Goal: Task Accomplishment & Management: Manage account settings

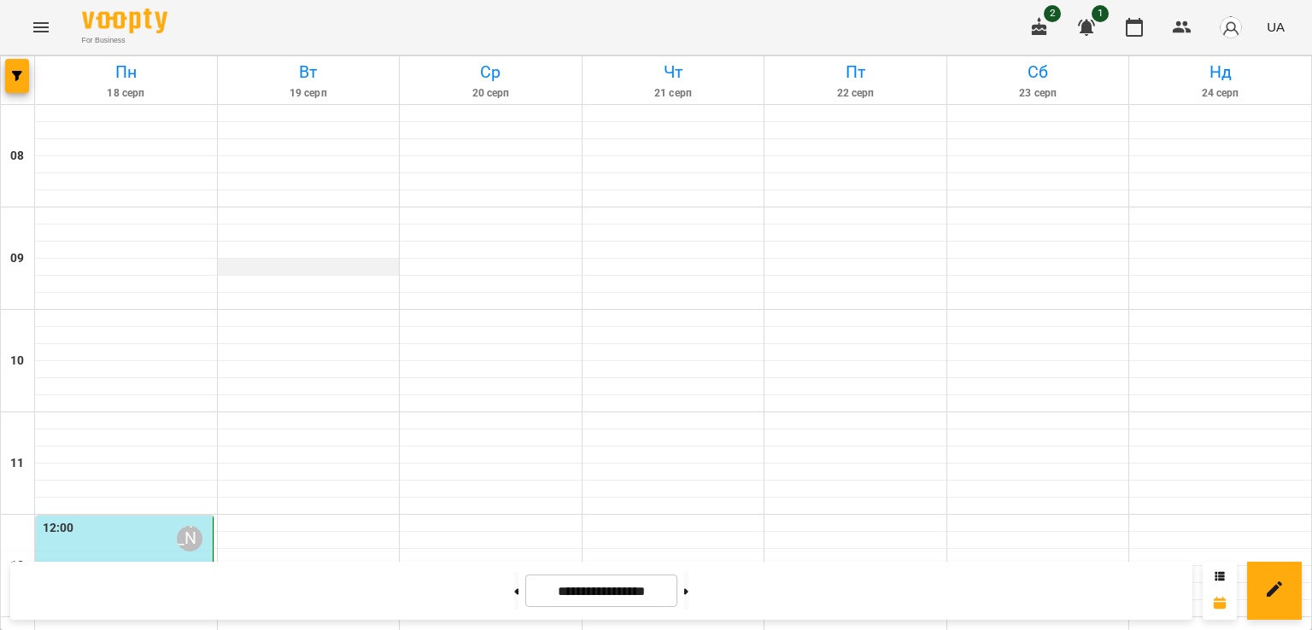
scroll to position [745, 0]
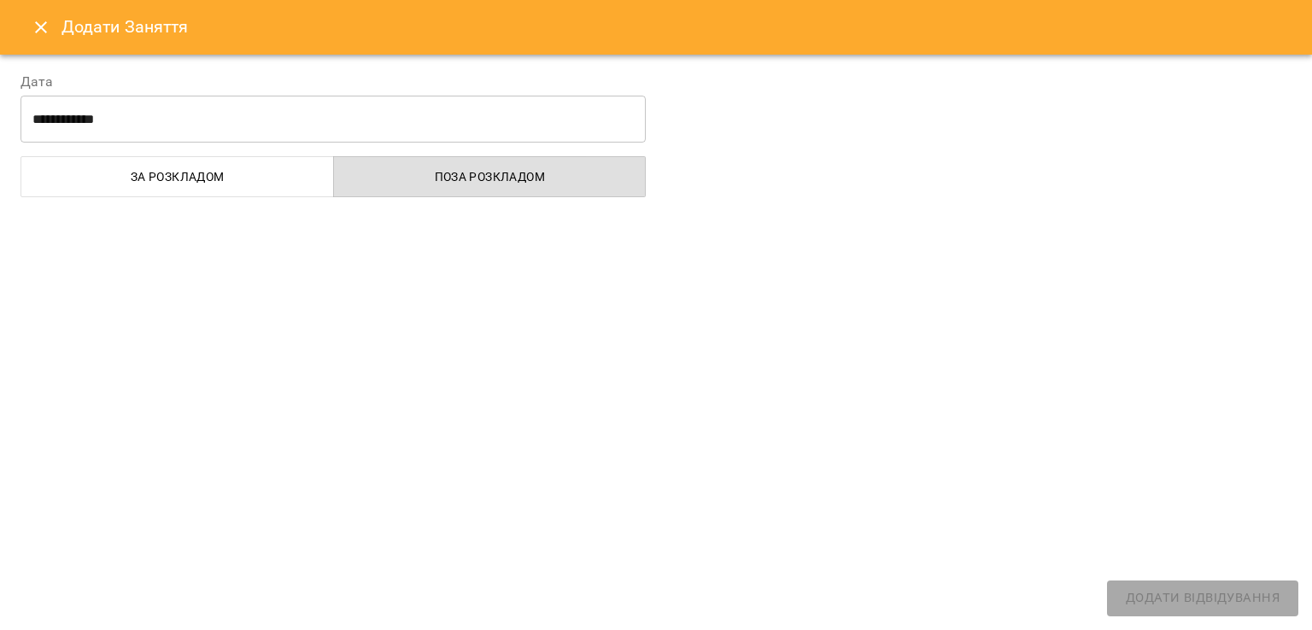
select select "**********"
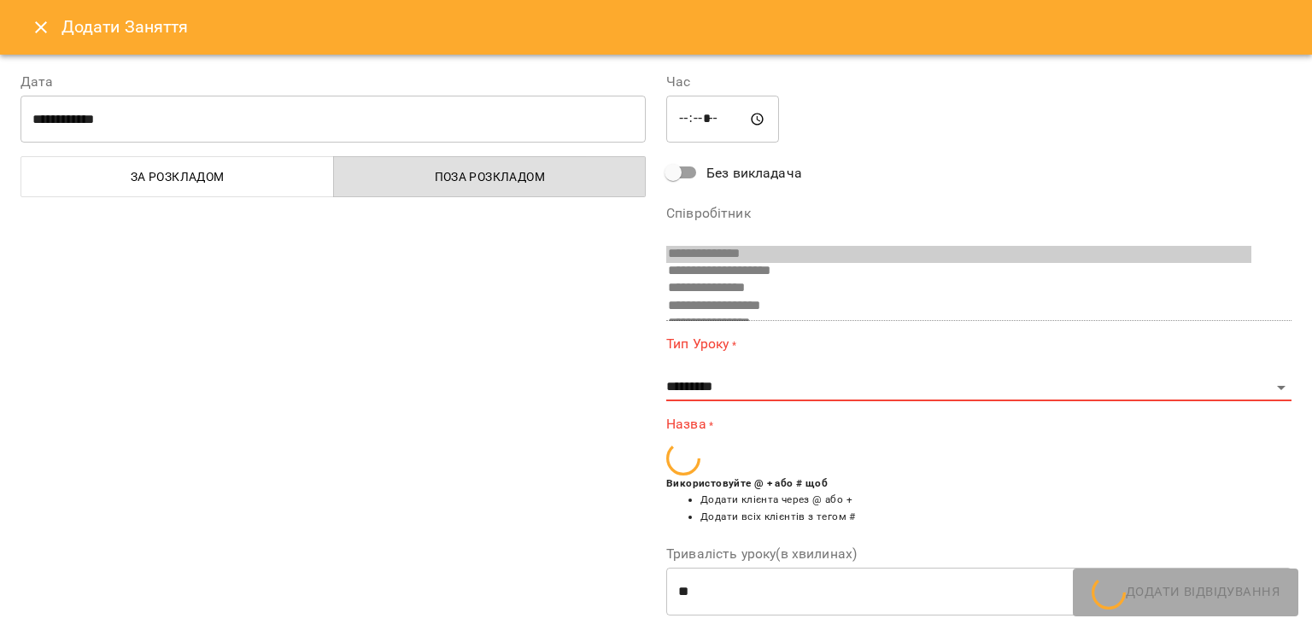
scroll to position [236, 0]
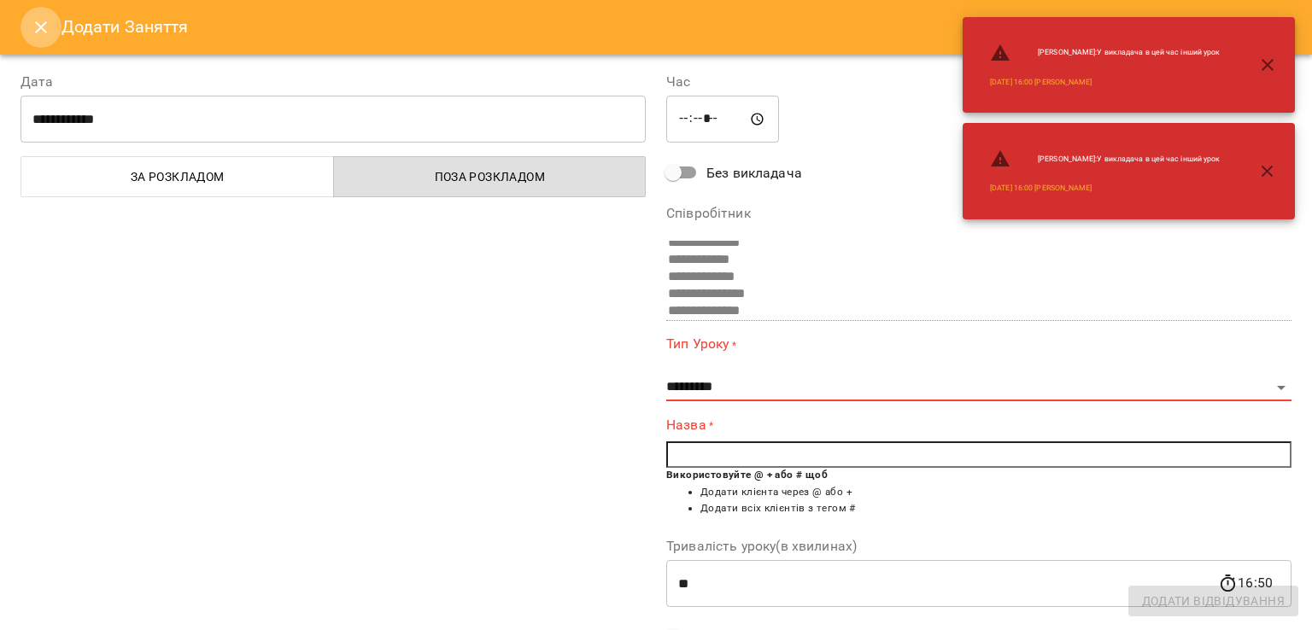
click at [32, 32] on icon "Close" at bounding box center [41, 27] width 20 height 20
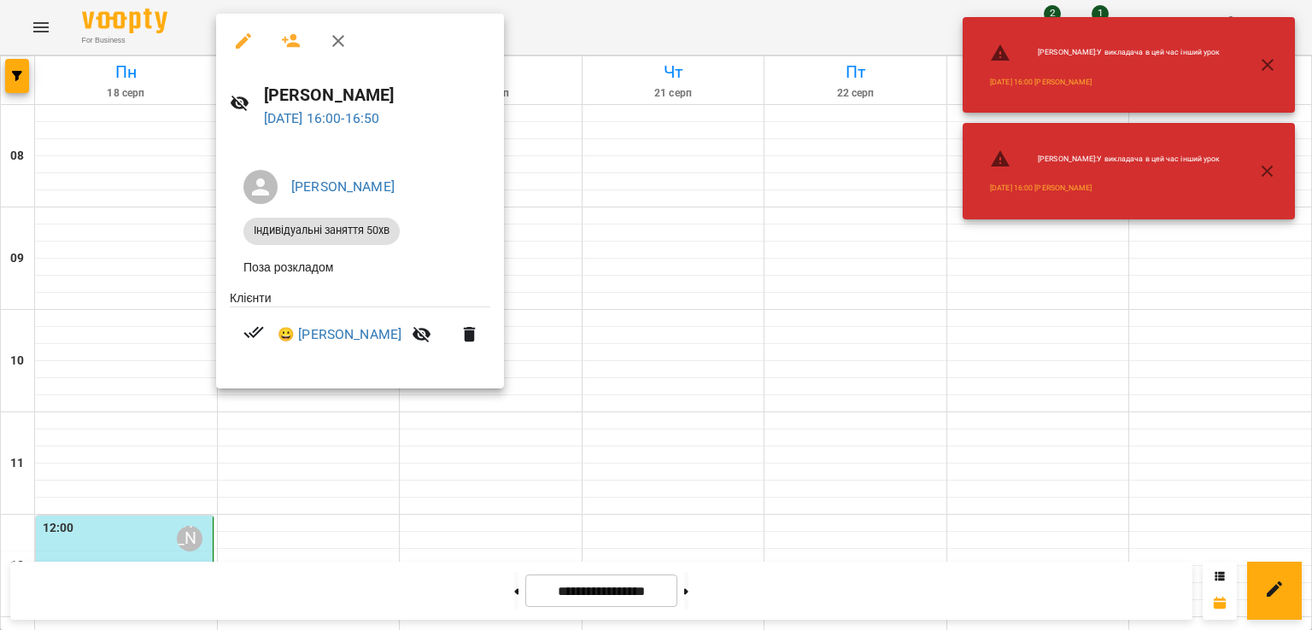
click at [1264, 73] on icon "button" at bounding box center [1267, 65] width 20 height 20
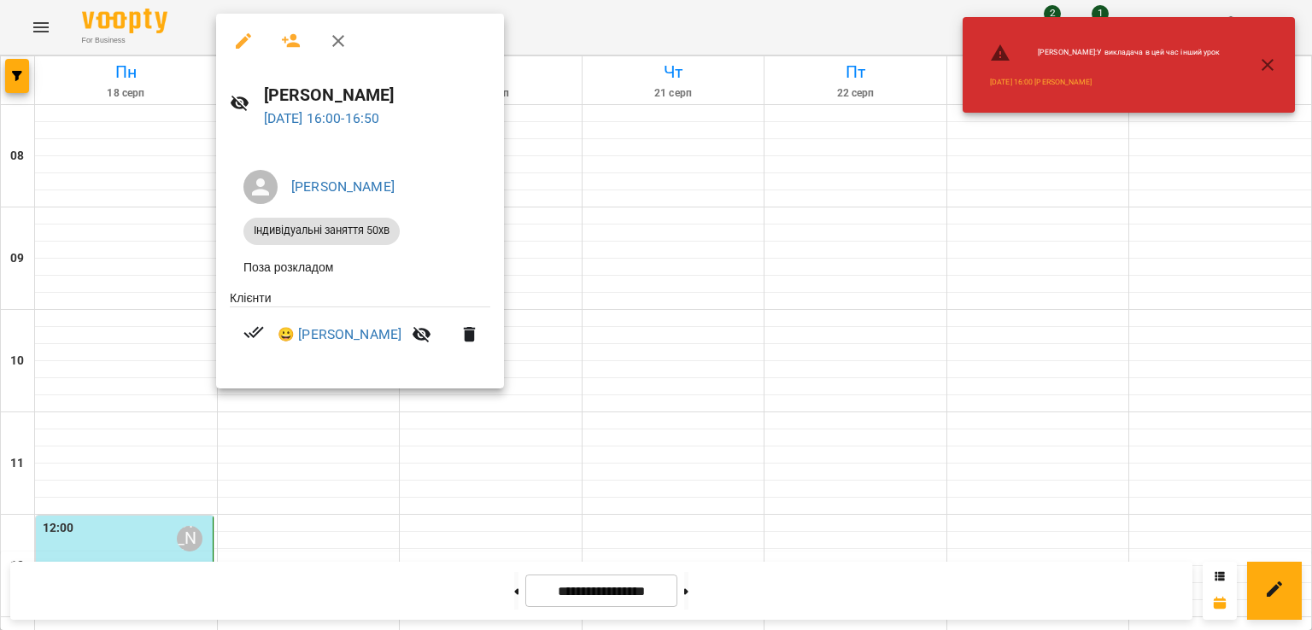
click at [1262, 69] on icon "button" at bounding box center [1267, 65] width 12 height 12
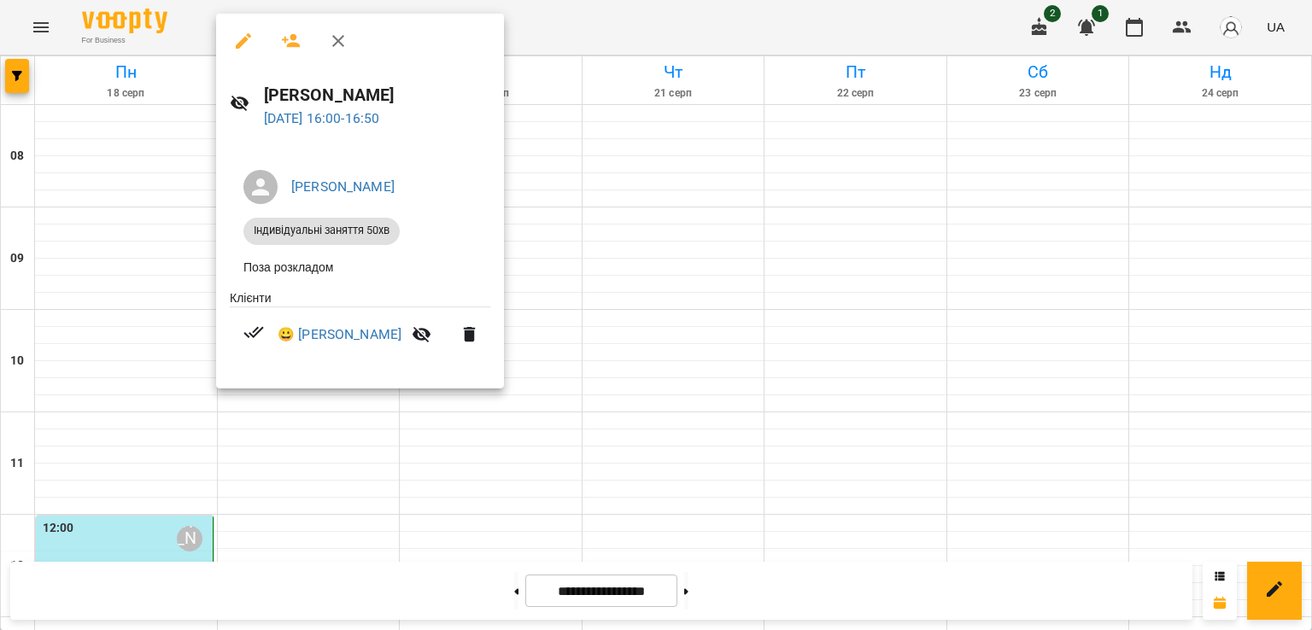
click at [430, 163] on li "[PERSON_NAME]" at bounding box center [360, 187] width 260 height 48
click at [330, 160] on ul "[PERSON_NAME] Індивідуальні заняття 50хв Поза розкладом" at bounding box center [360, 222] width 260 height 133
click at [242, 42] on icon "button" at bounding box center [243, 40] width 15 height 15
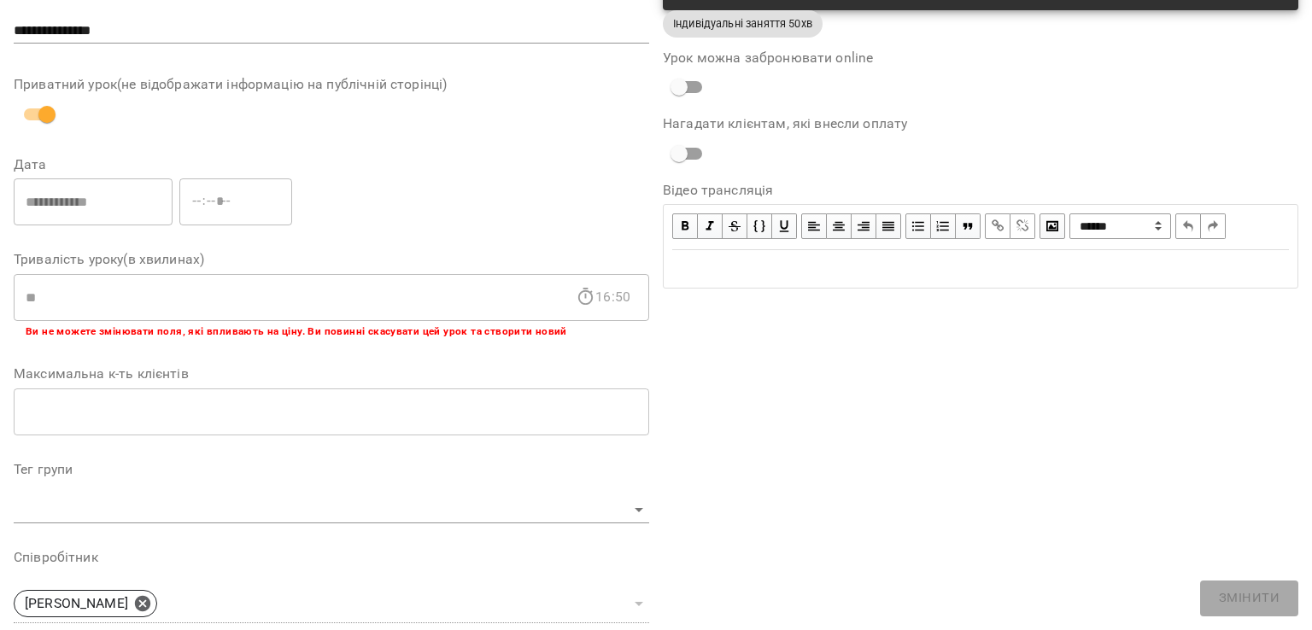
scroll to position [506, 0]
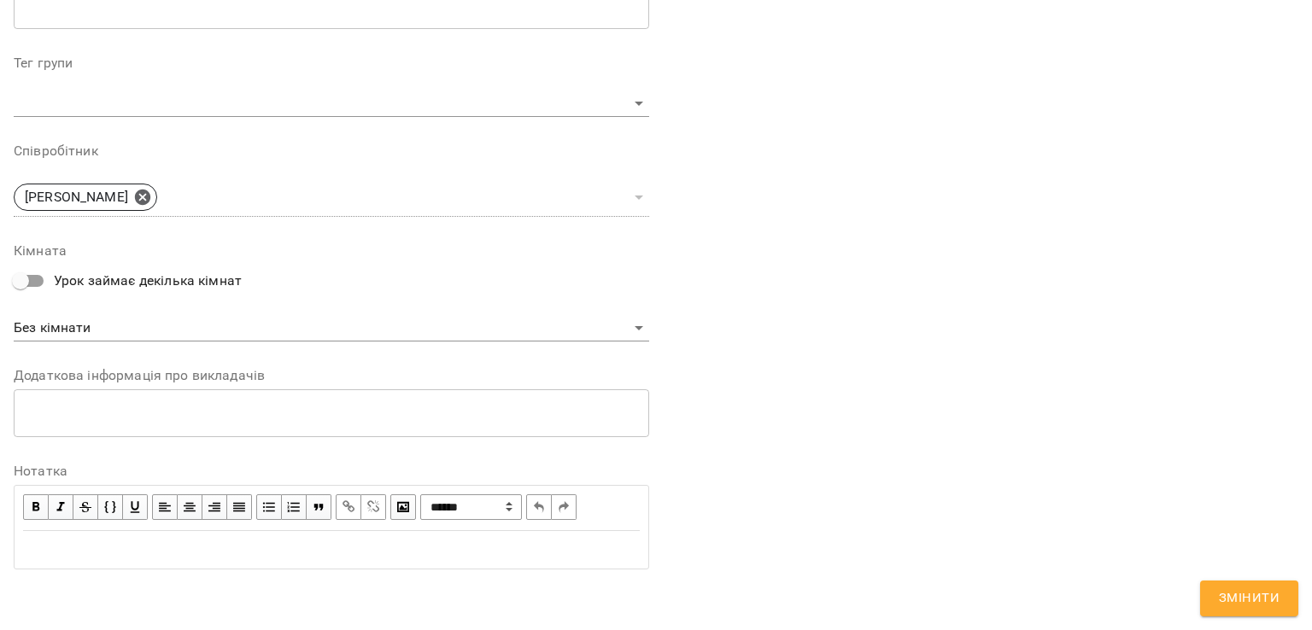
click at [79, 558] on div "Edit text" at bounding box center [331, 550] width 617 height 20
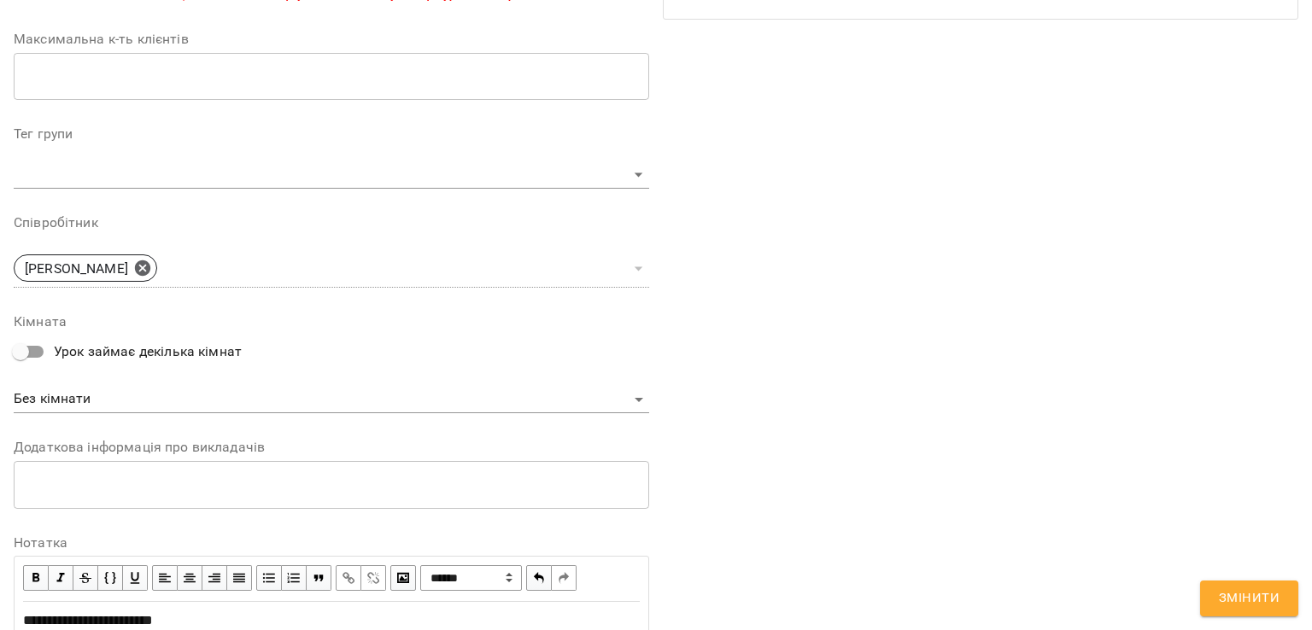
scroll to position [576, 0]
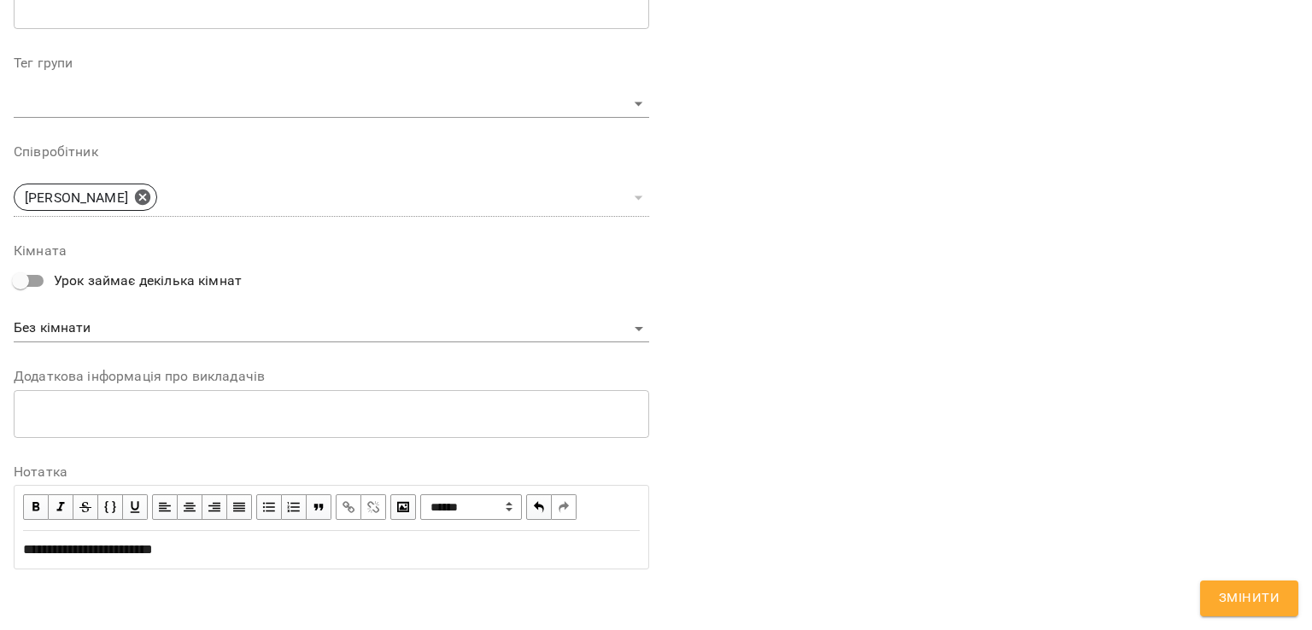
click at [28, 544] on span "**********" at bounding box center [88, 549] width 130 height 13
click at [1230, 595] on span "Змінити" at bounding box center [1249, 598] width 61 height 22
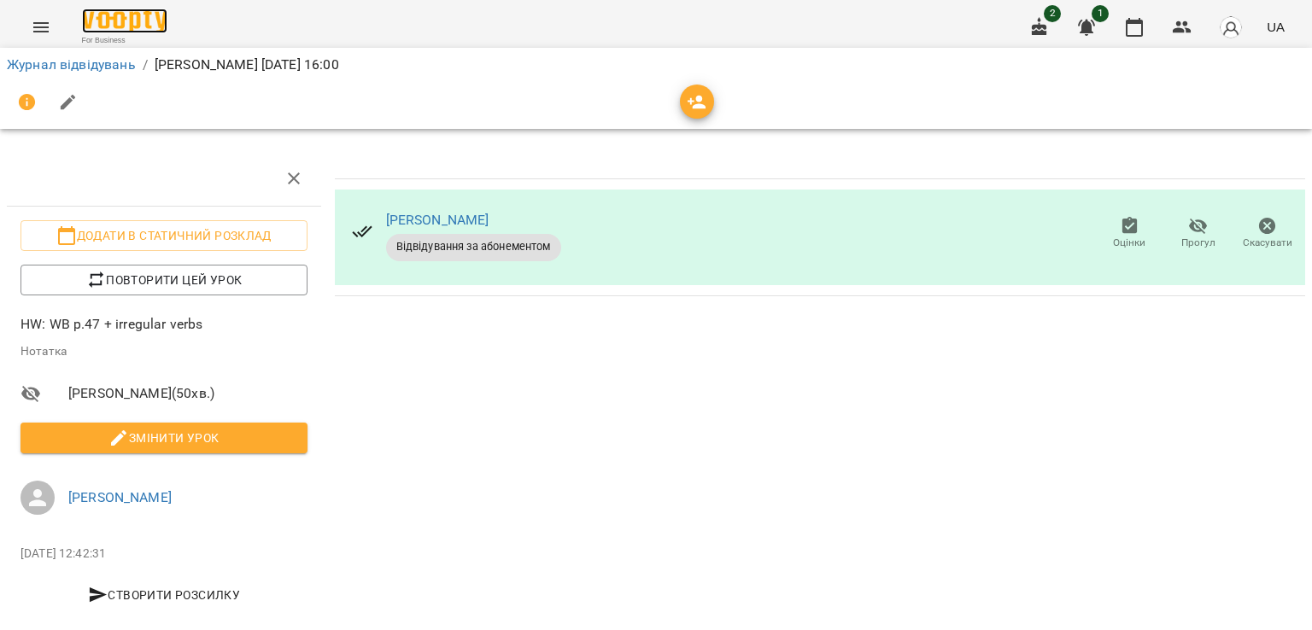
click at [110, 11] on img at bounding box center [124, 21] width 85 height 25
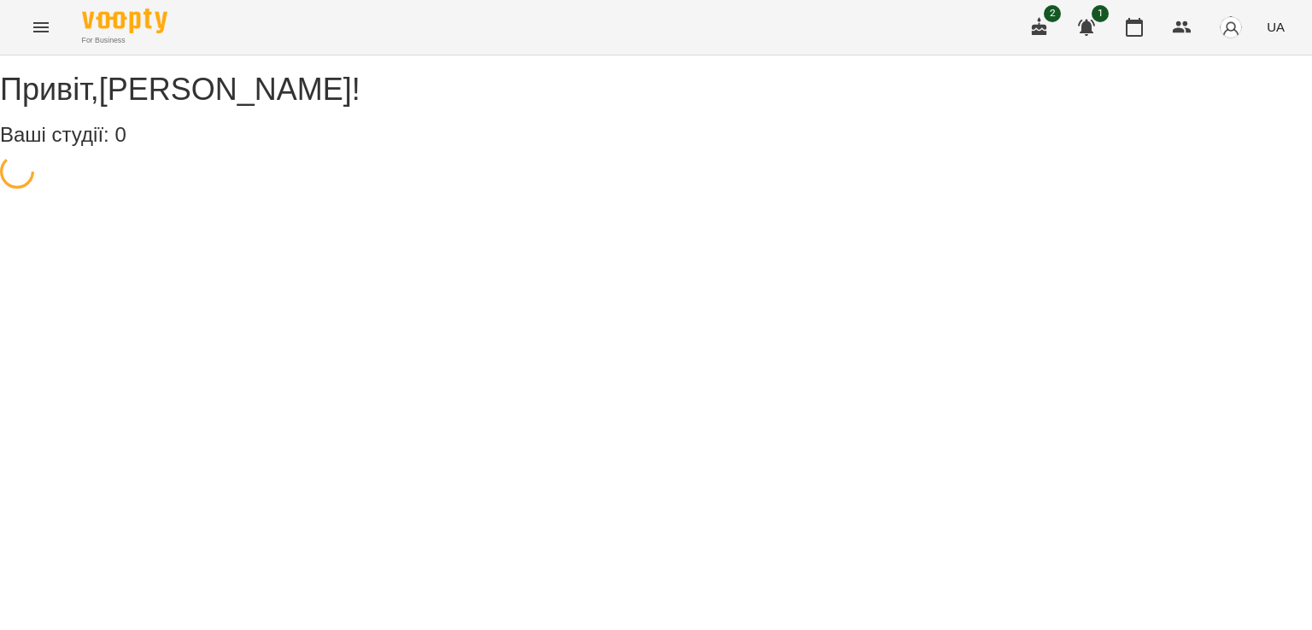
click at [110, 11] on img at bounding box center [124, 21] width 85 height 25
click at [51, 180] on h3 "WayUp" at bounding box center [33, 172] width 46 height 15
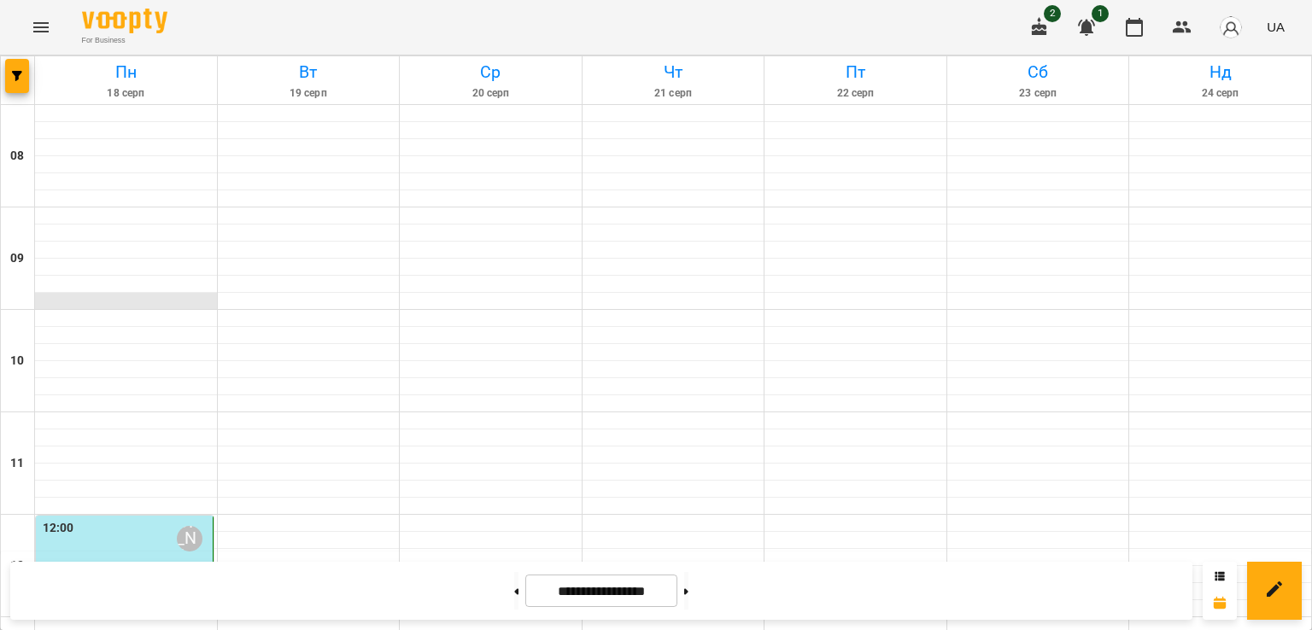
scroll to position [986, 0]
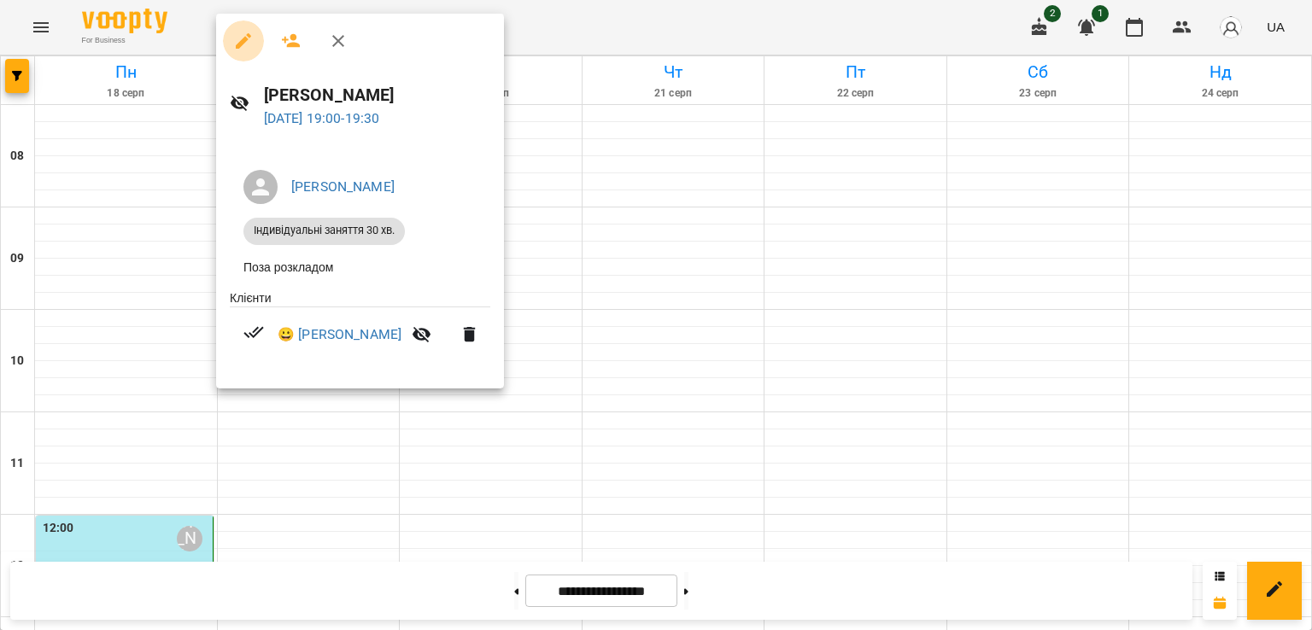
click at [239, 38] on icon "button" at bounding box center [243, 41] width 20 height 20
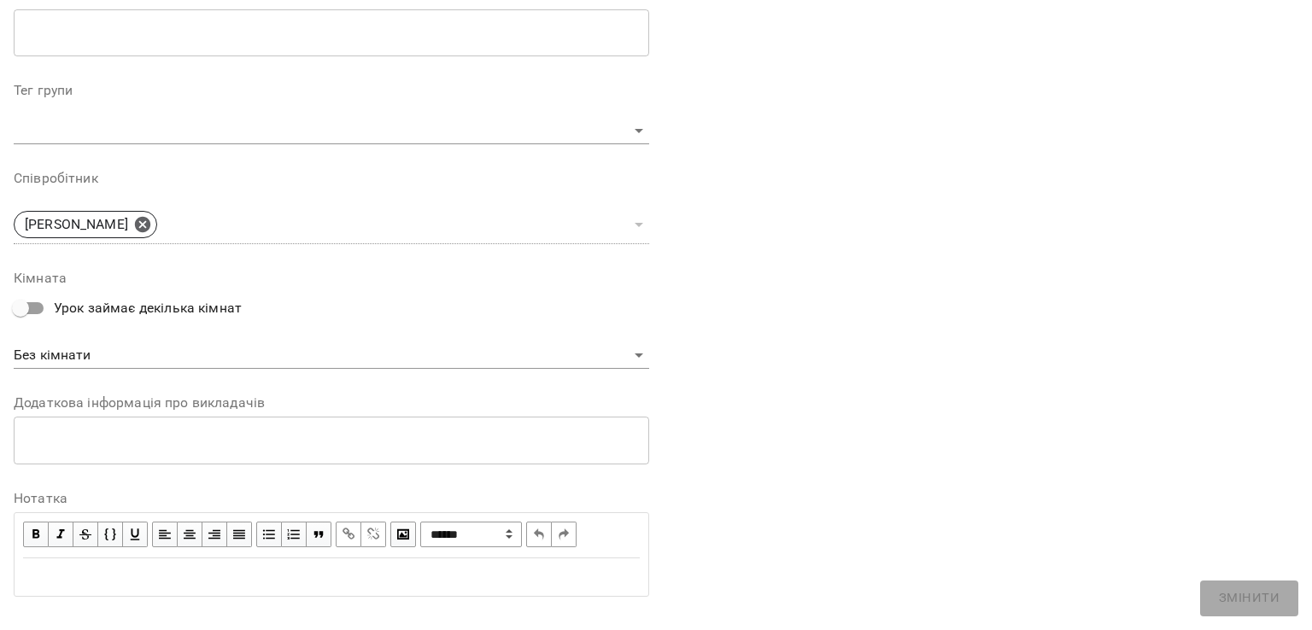
scroll to position [506, 0]
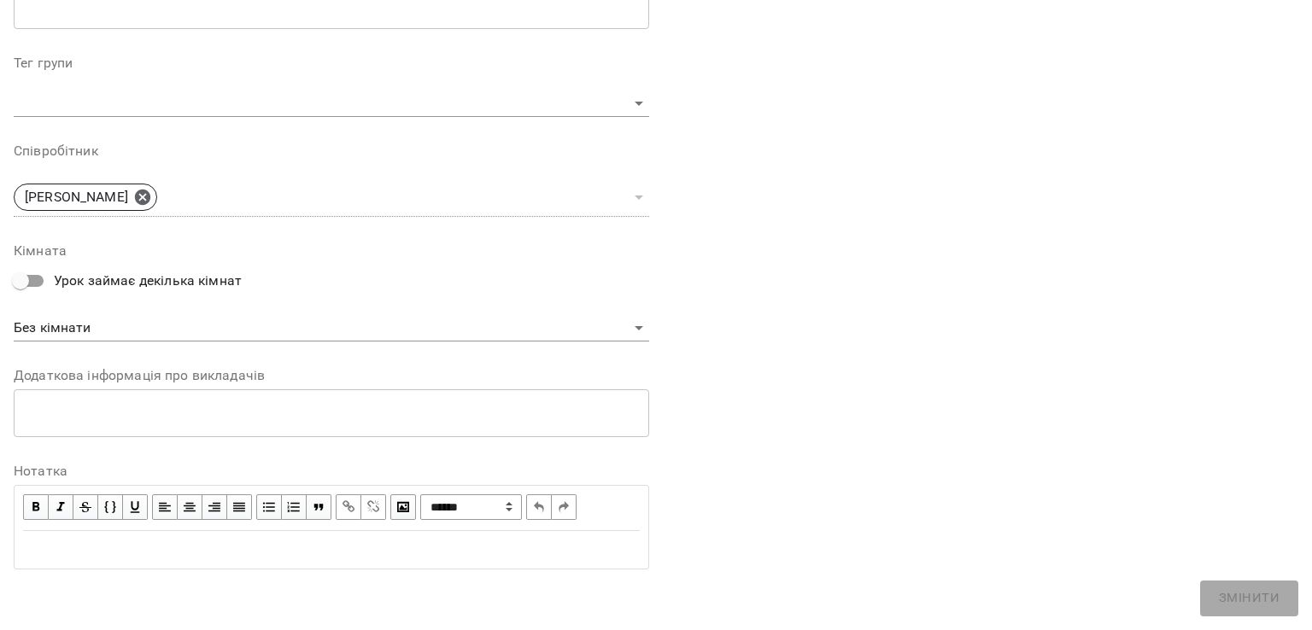
click at [195, 546] on div "Edit text" at bounding box center [331, 550] width 617 height 20
click at [1243, 599] on span "Змінити" at bounding box center [1249, 598] width 61 height 22
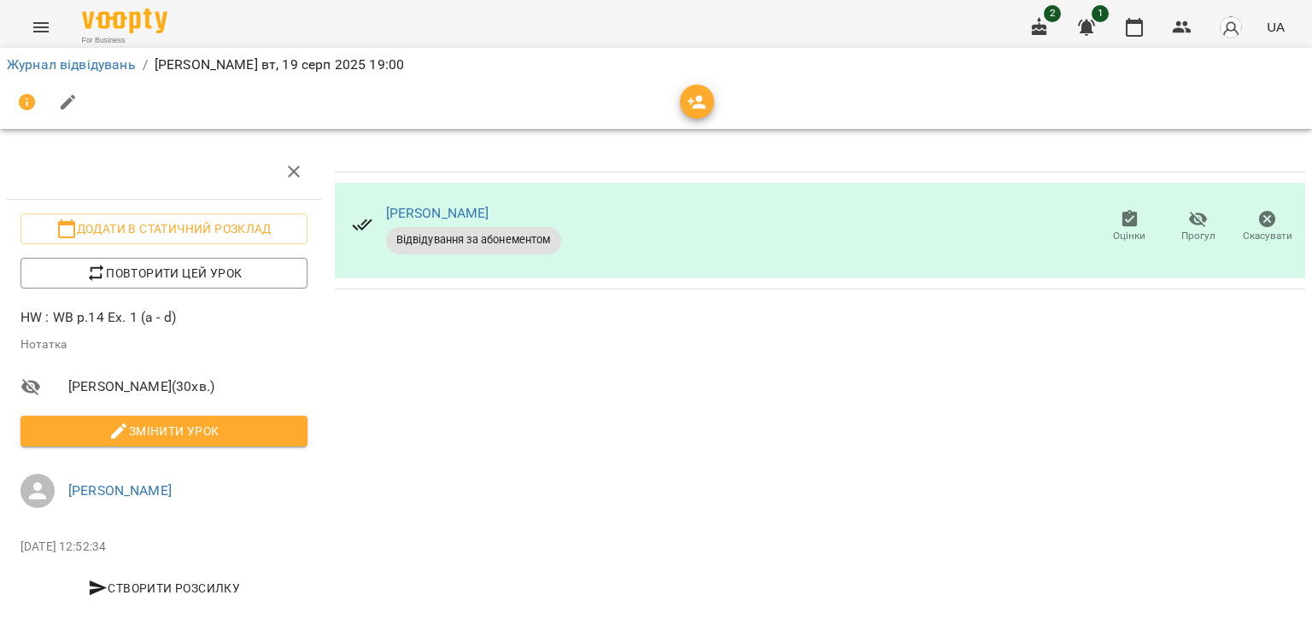
scroll to position [0, 0]
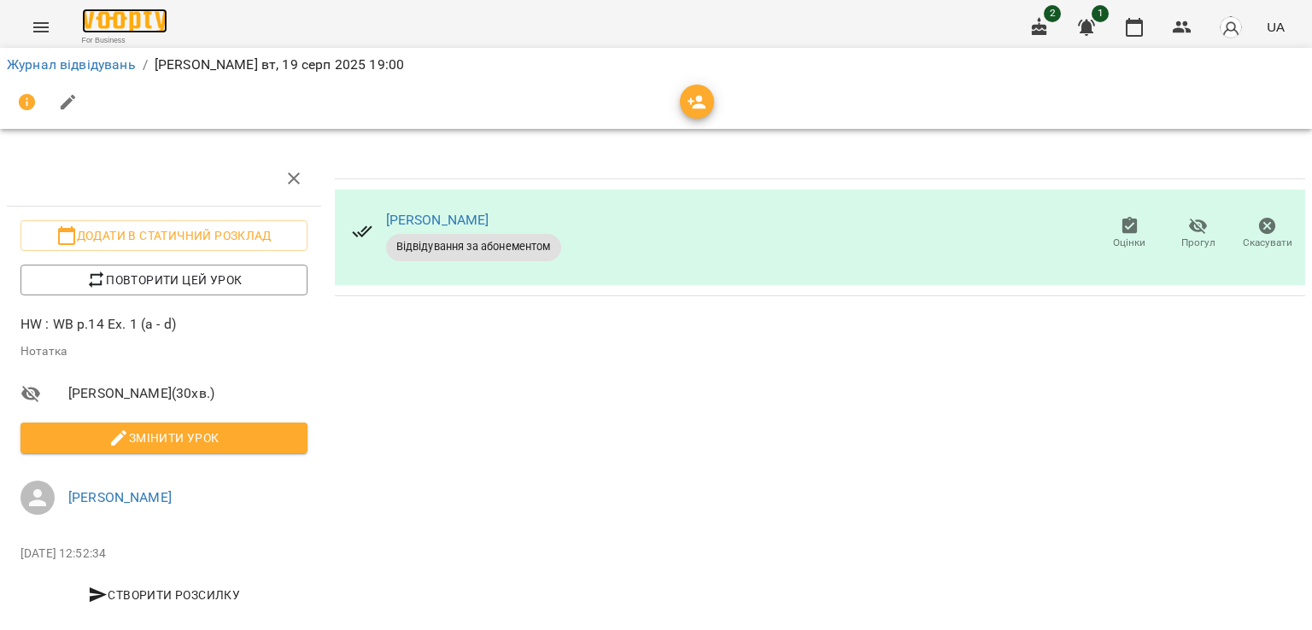
click at [126, 26] on img at bounding box center [124, 21] width 85 height 25
